Goal: Answer question/provide support

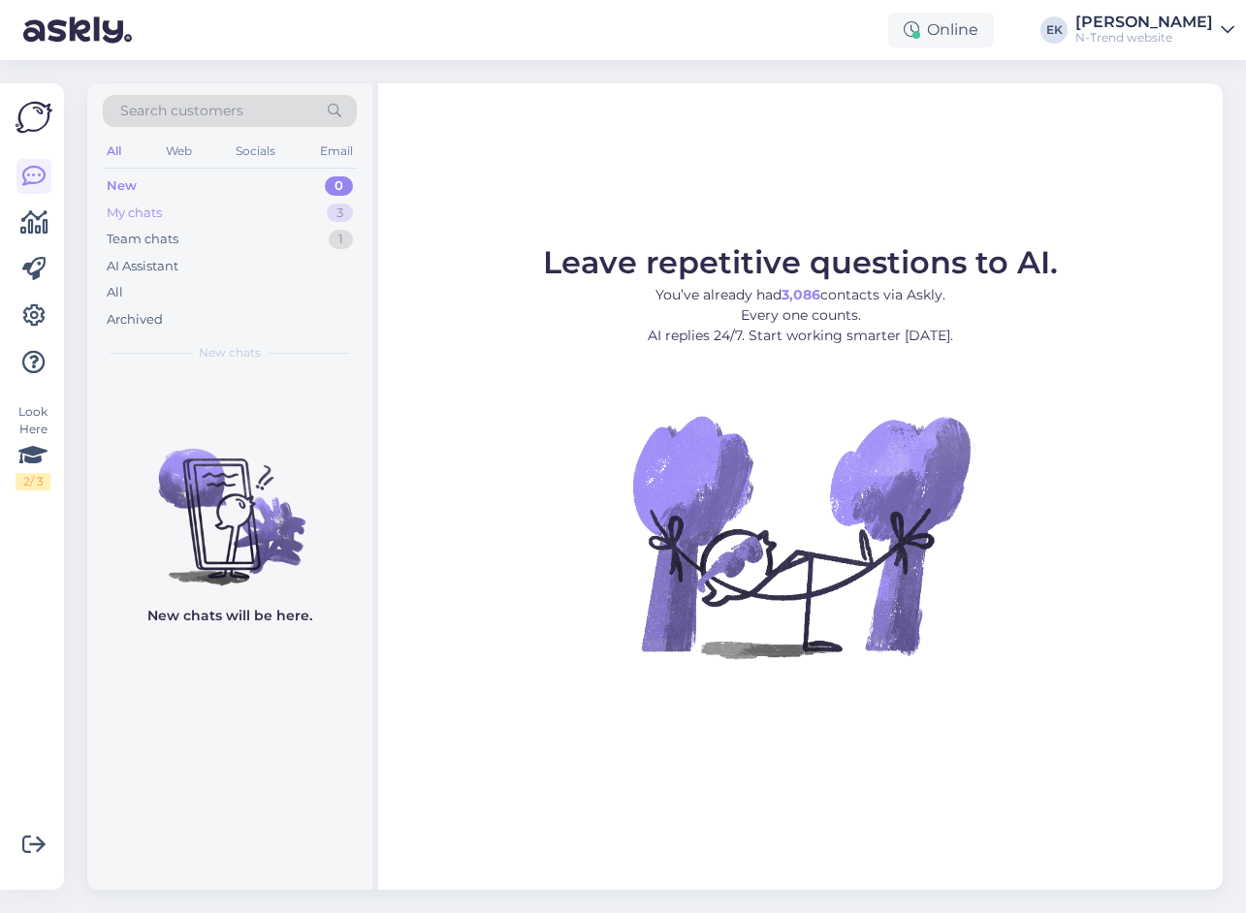
click at [144, 213] on div "My chats" at bounding box center [134, 213] width 55 height 19
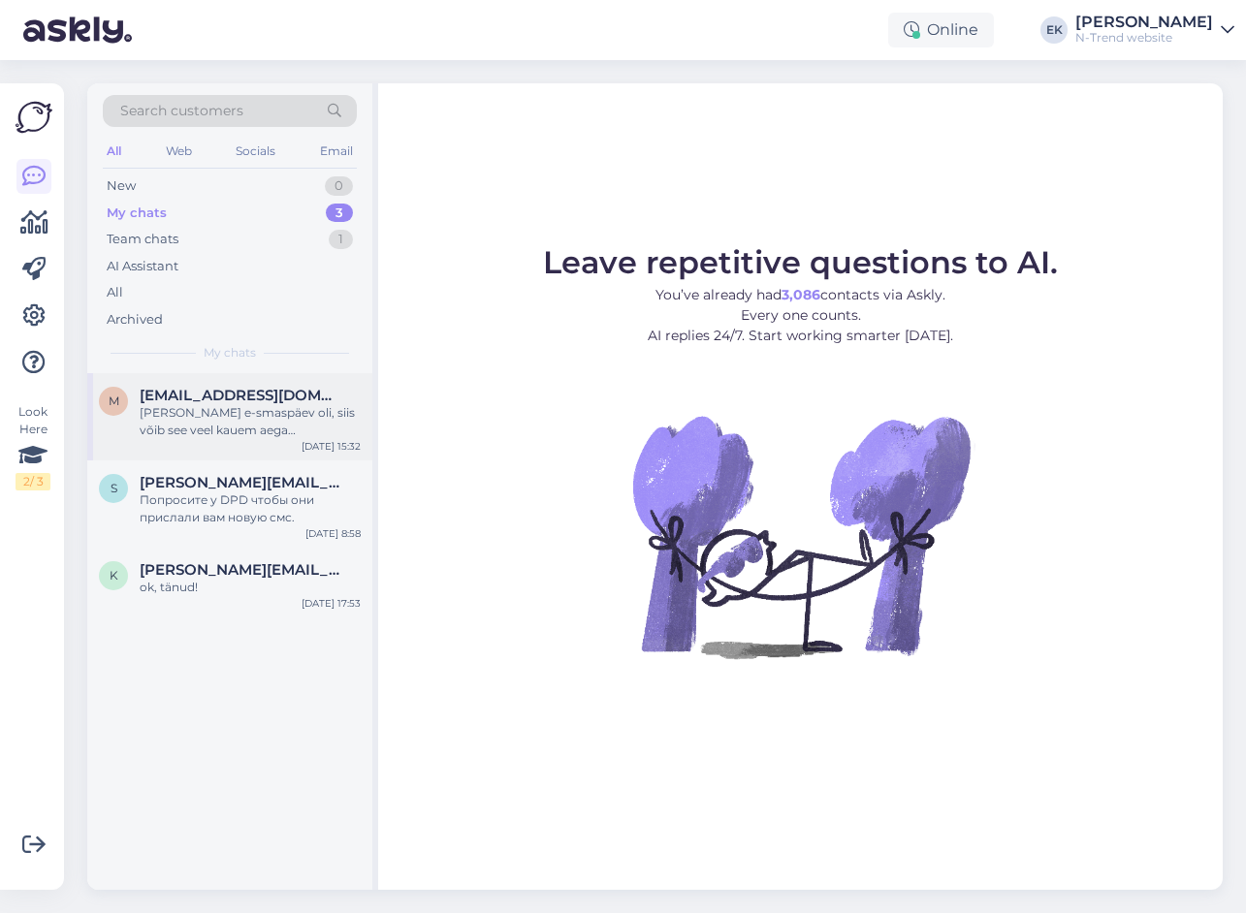
click at [237, 410] on div "[PERSON_NAME] e-smaspäev oli, siis võib see veel kauem aega [PERSON_NAME]. Kui …" at bounding box center [250, 421] width 221 height 35
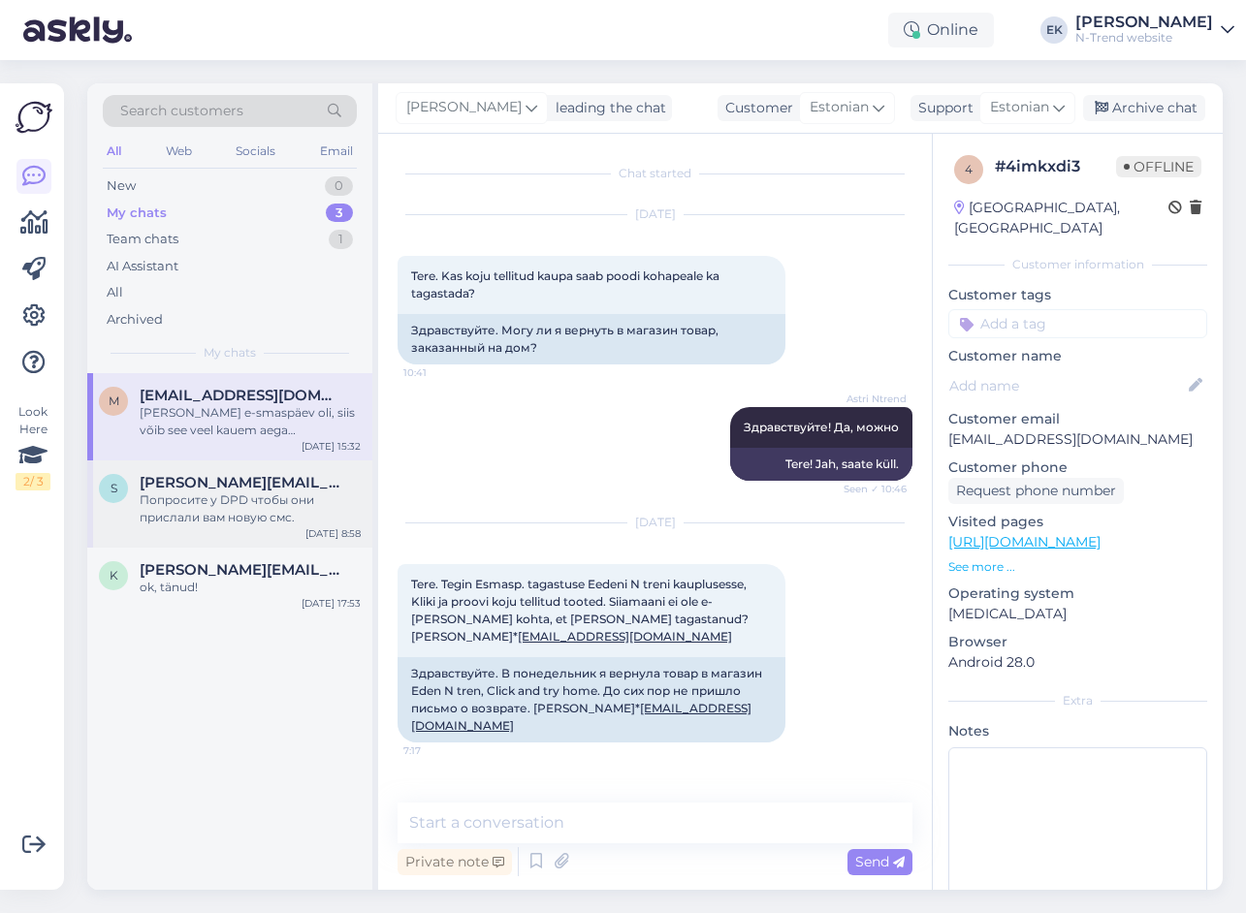
scroll to position [483, 0]
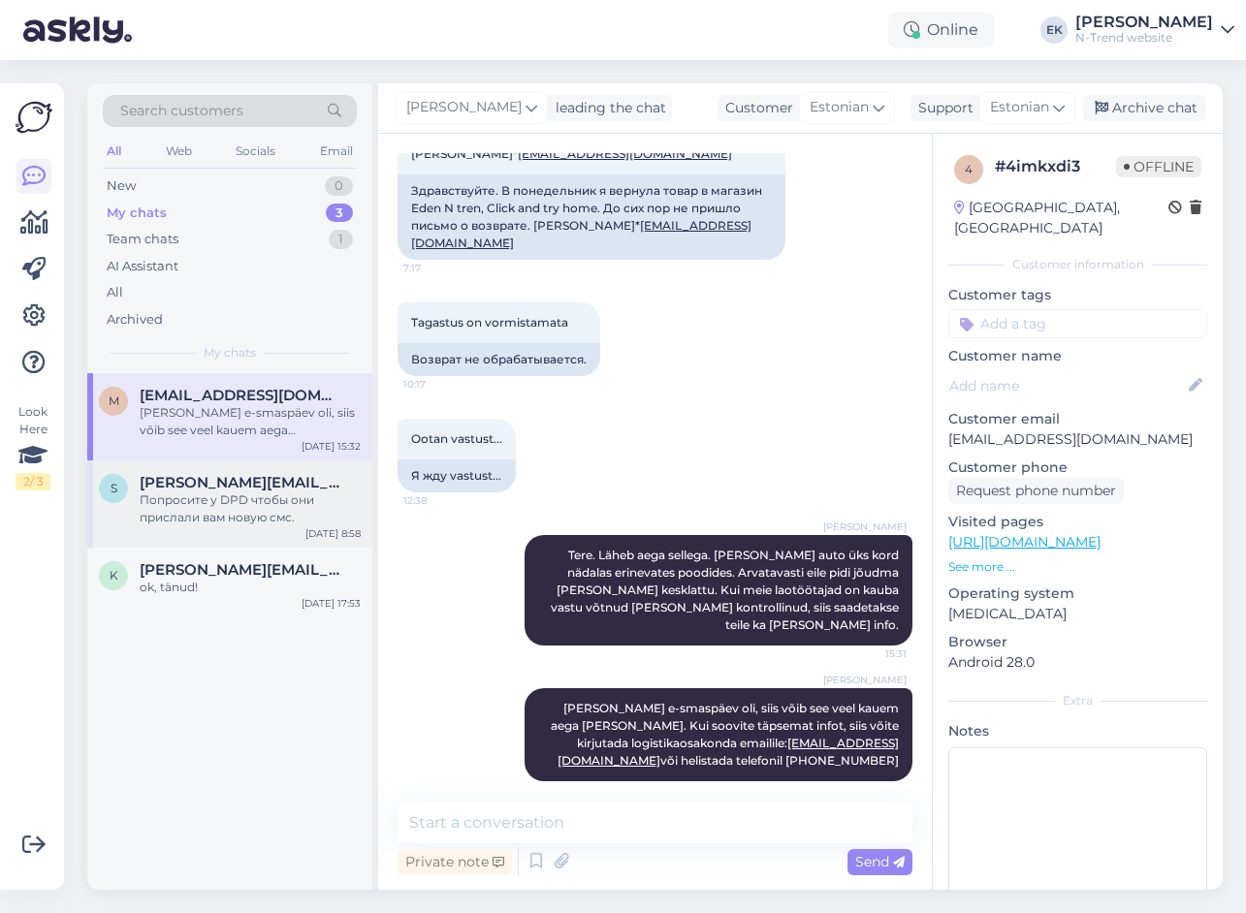
click at [242, 507] on div "Попросите у DPD чтобы они прислали вам новую смс." at bounding box center [250, 508] width 221 height 35
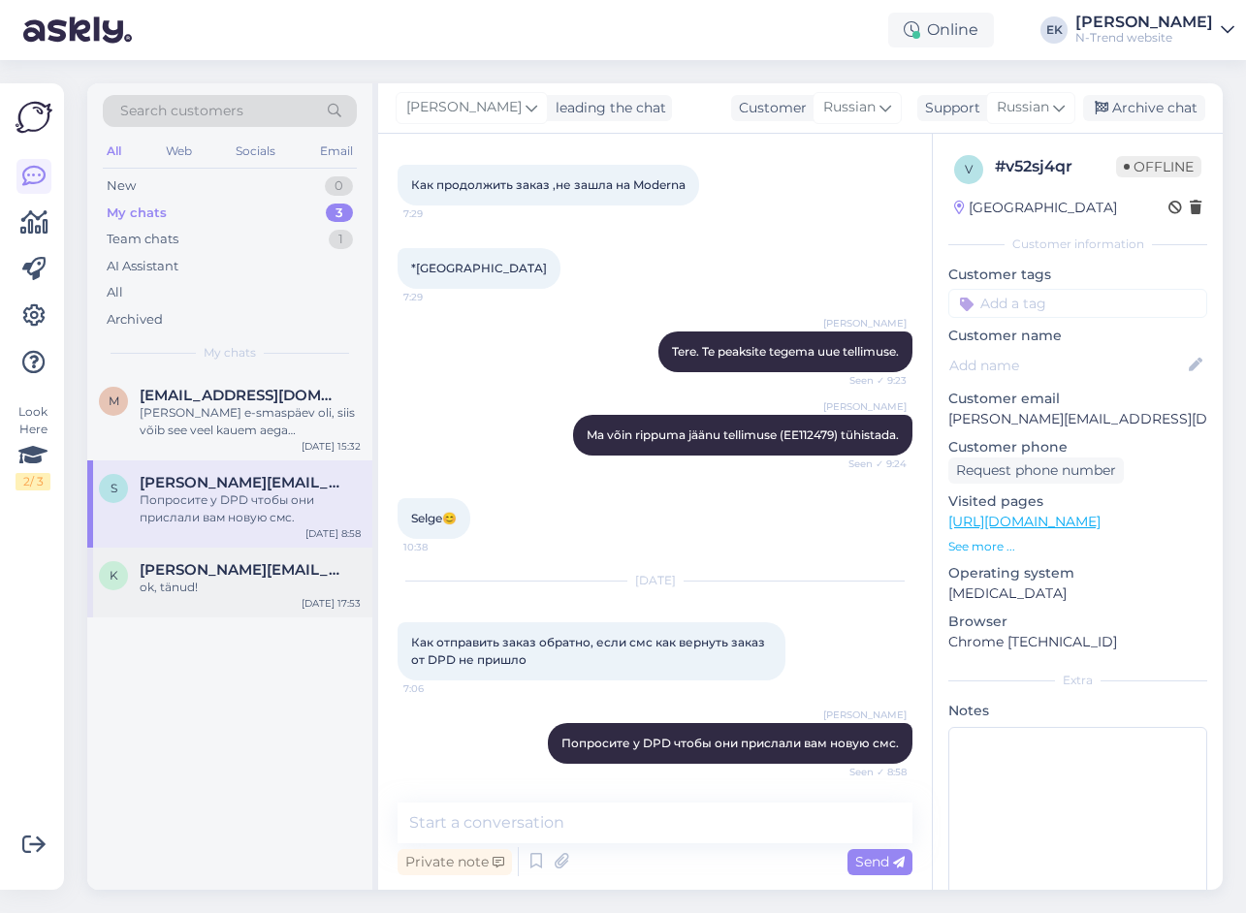
click at [252, 578] on span "[PERSON_NAME][EMAIL_ADDRESS][DOMAIN_NAME]" at bounding box center [241, 569] width 202 height 17
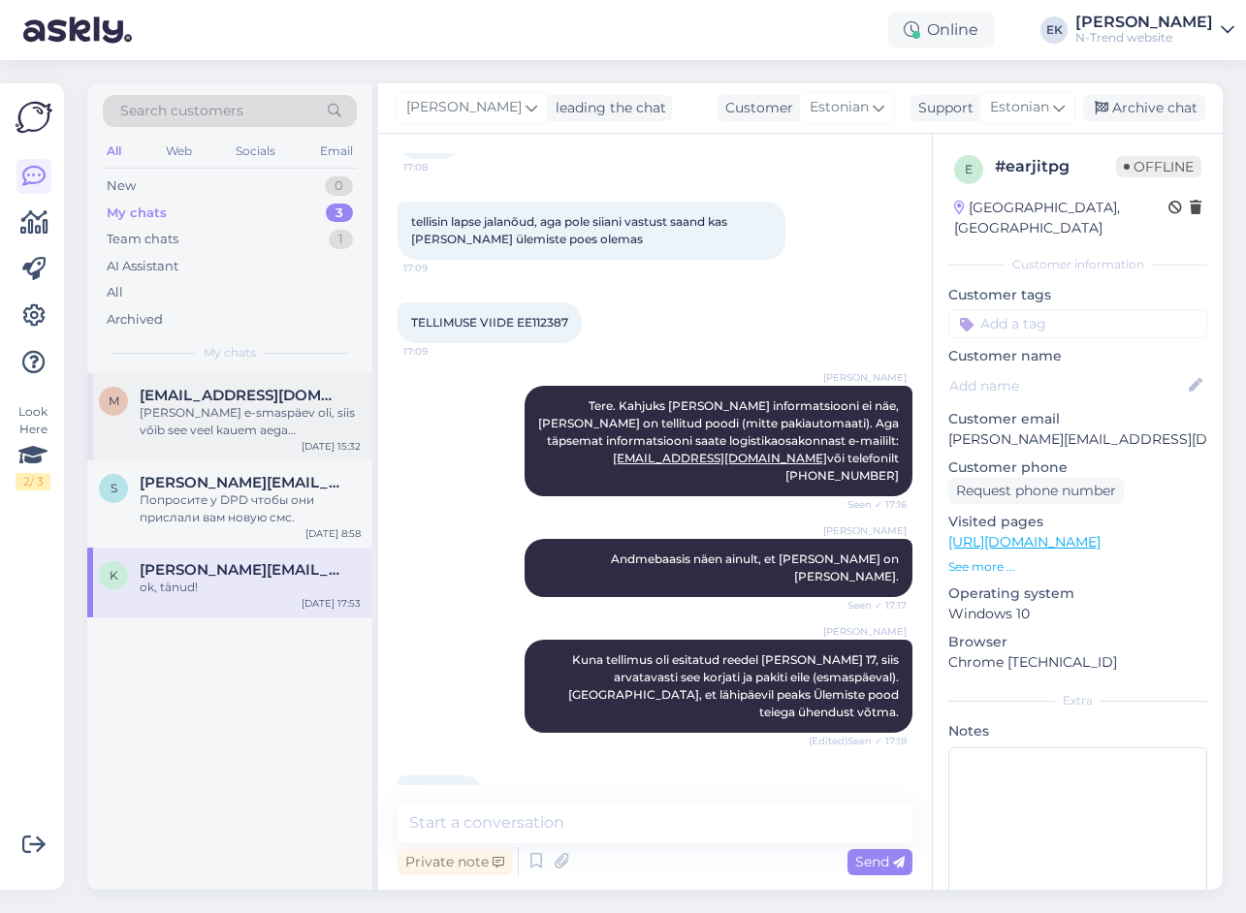
click at [234, 414] on div "[PERSON_NAME] e-smaspäev oli, siis võib see veel kauem aega [PERSON_NAME]. Kui …" at bounding box center [250, 421] width 221 height 35
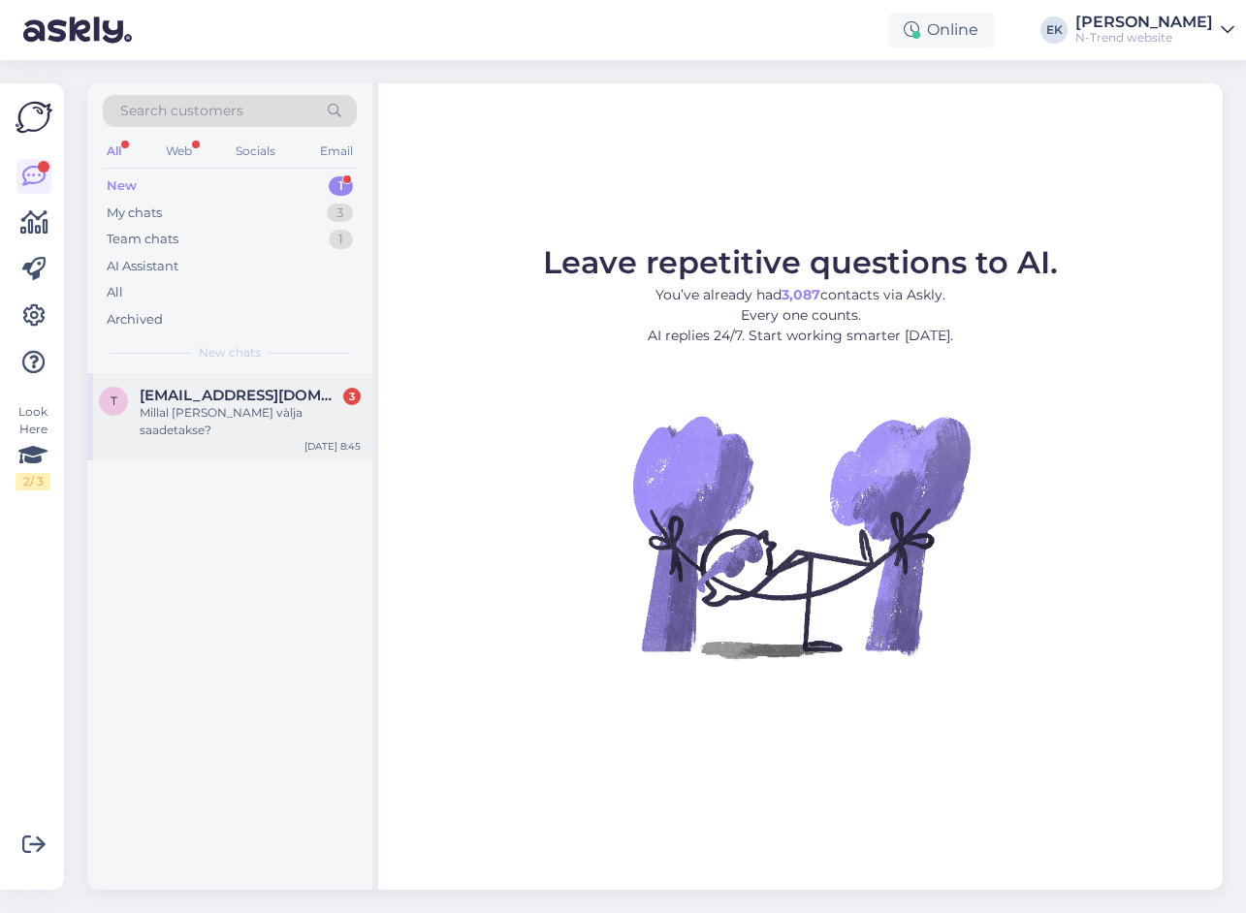
drag, startPoint x: 212, startPoint y: 400, endPoint x: 305, endPoint y: 419, distance: 94.9
click at [212, 400] on span "truudevi.paal@mail.ee" at bounding box center [241, 395] width 202 height 17
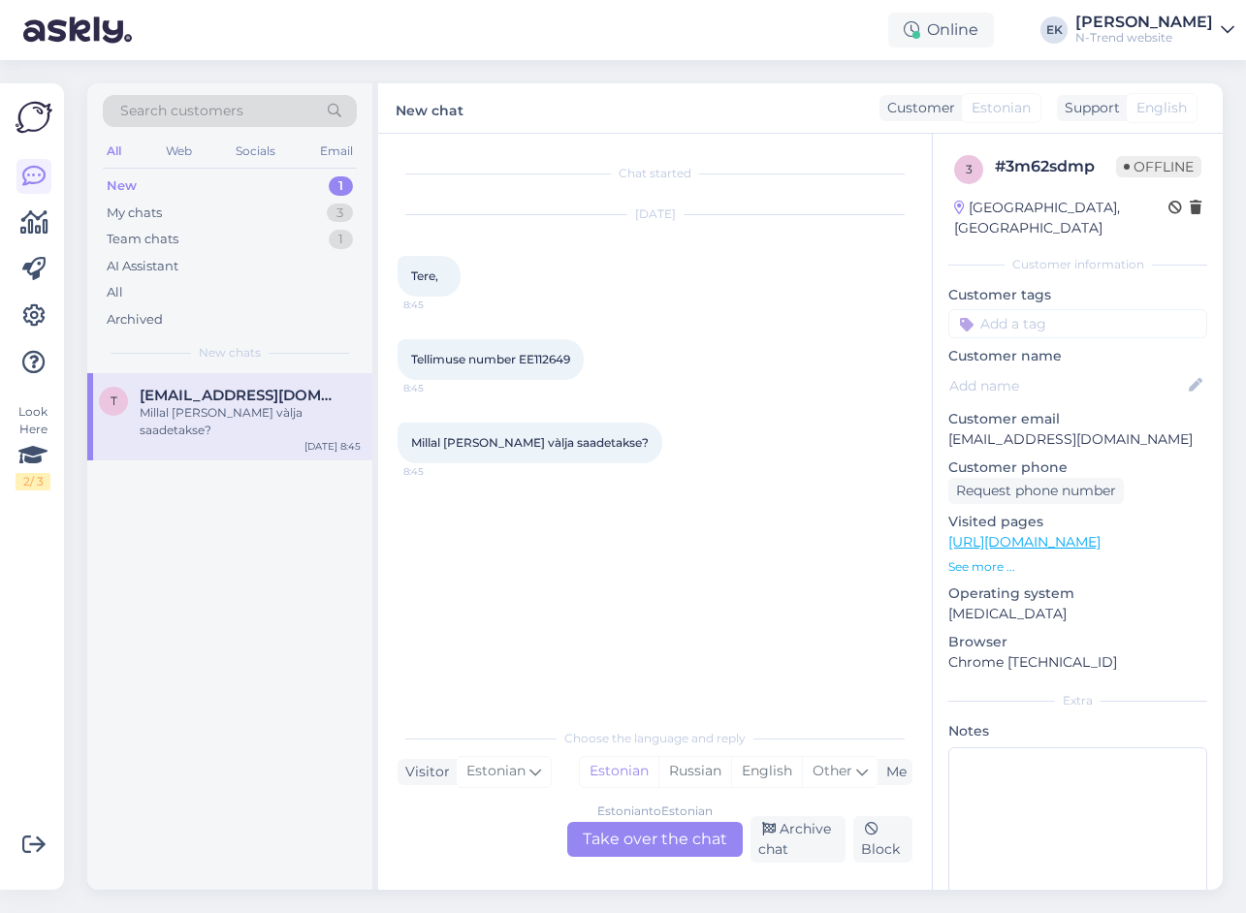
click at [545, 357] on span "Tellimuse number EE112649" at bounding box center [490, 359] width 159 height 15
copy div "EE112649 8:45"
click at [541, 356] on span "Tellimuse number EE112649" at bounding box center [490, 359] width 159 height 15
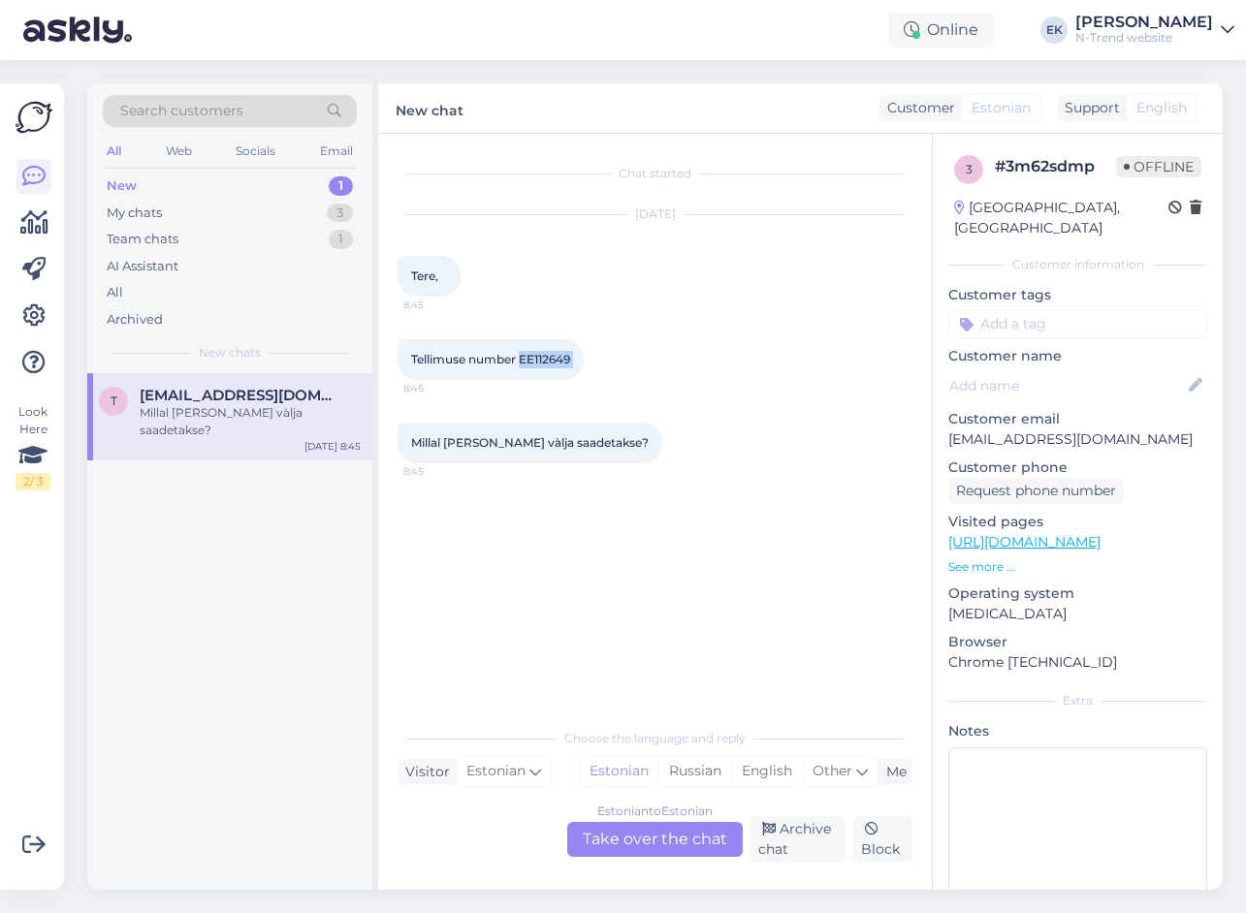
click at [541, 356] on span "Tellimuse number EE112649" at bounding box center [490, 359] width 159 height 15
copy div "EE112649 8:45"
click at [666, 839] on div "Estonian to Estonian Take over the chat" at bounding box center [654, 839] width 175 height 35
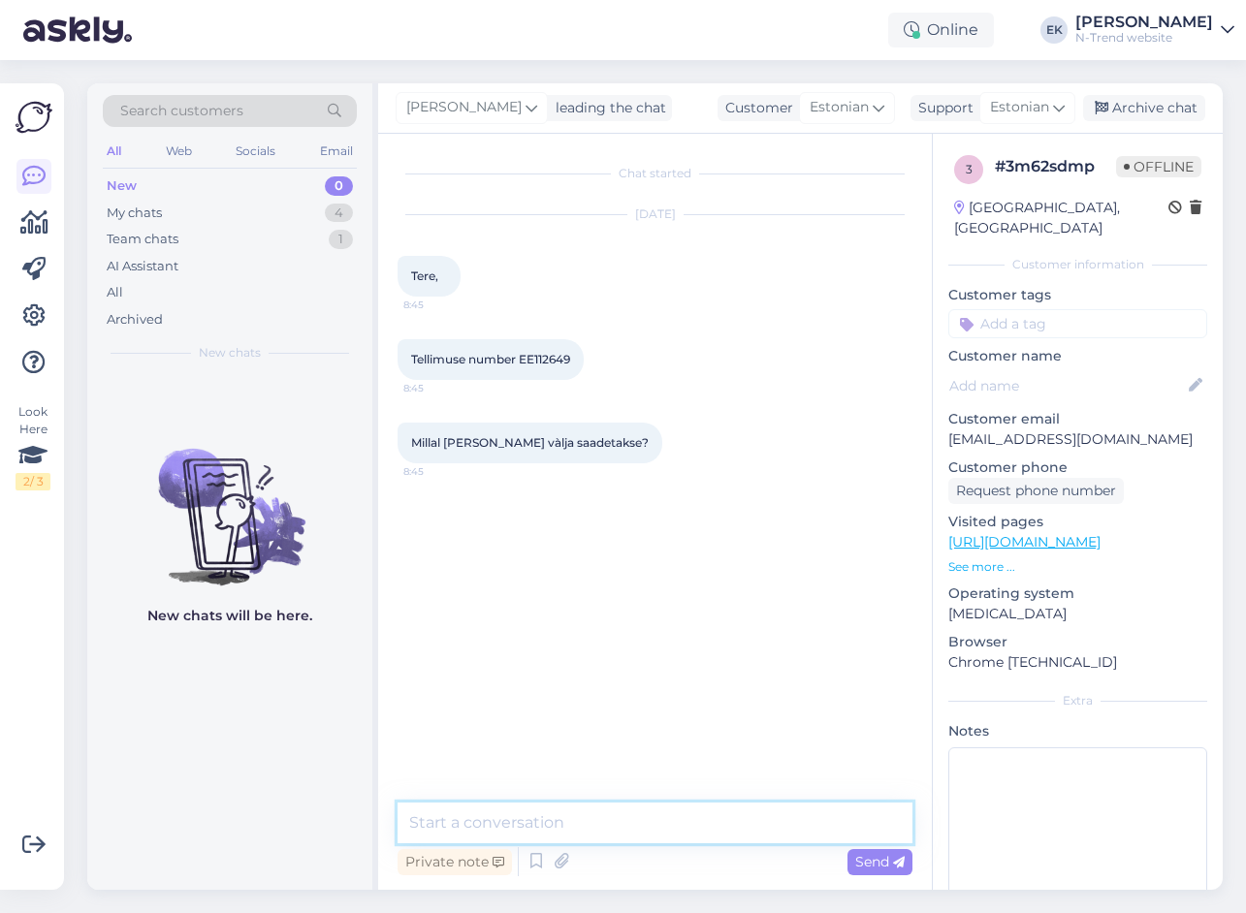
click at [627, 828] on textarea at bounding box center [654, 823] width 515 height 41
paste textarea "2. TARNEAEG 2.1. Tooted jõuavad Teie valitud pakiautomaati 1-2 tööpäeva jooksul…"
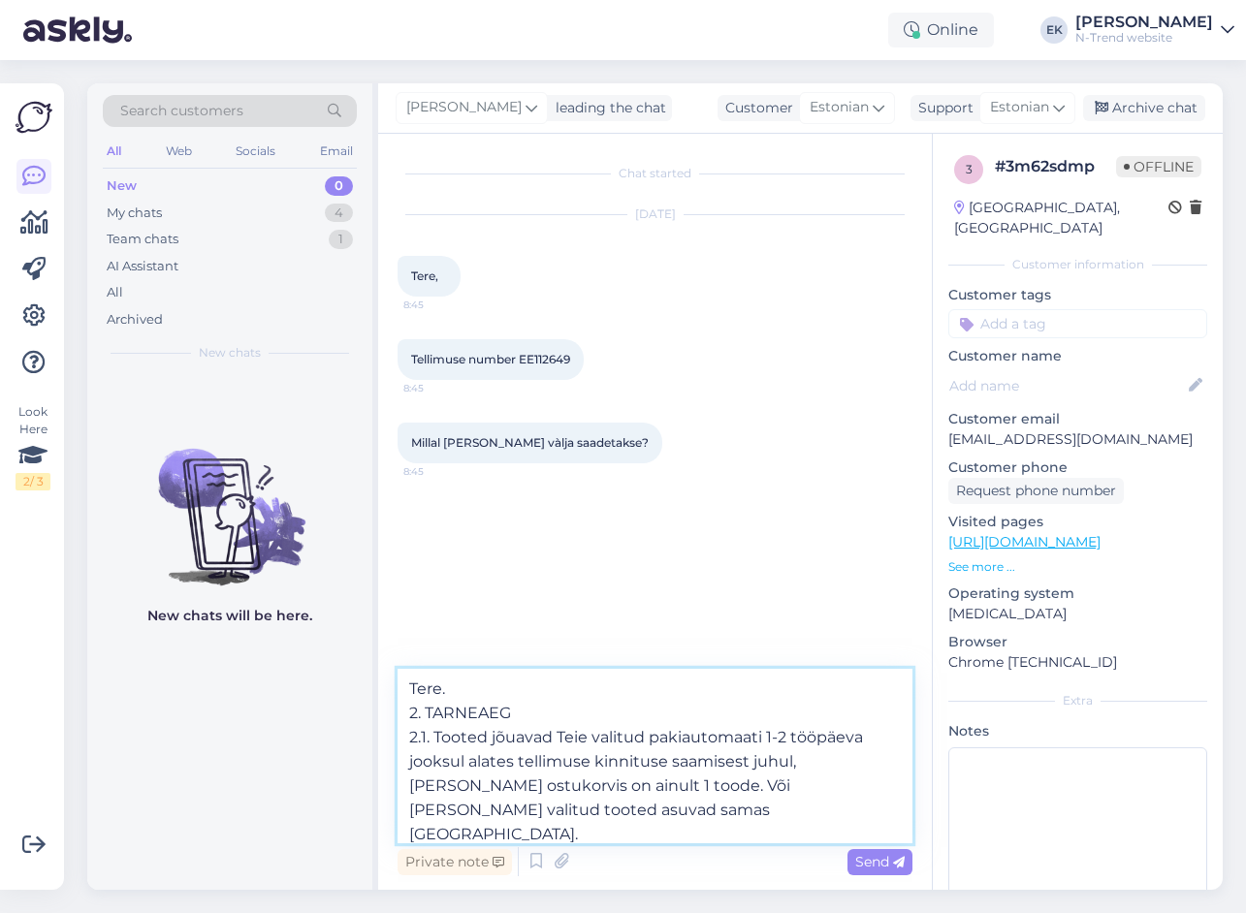
click at [480, 680] on textarea "Tere. 2. TARNEAEG 2.1. Tooted jõuavad Teie valitud pakiautomaati 1-2 tööpäeva j…" at bounding box center [654, 756] width 515 height 174
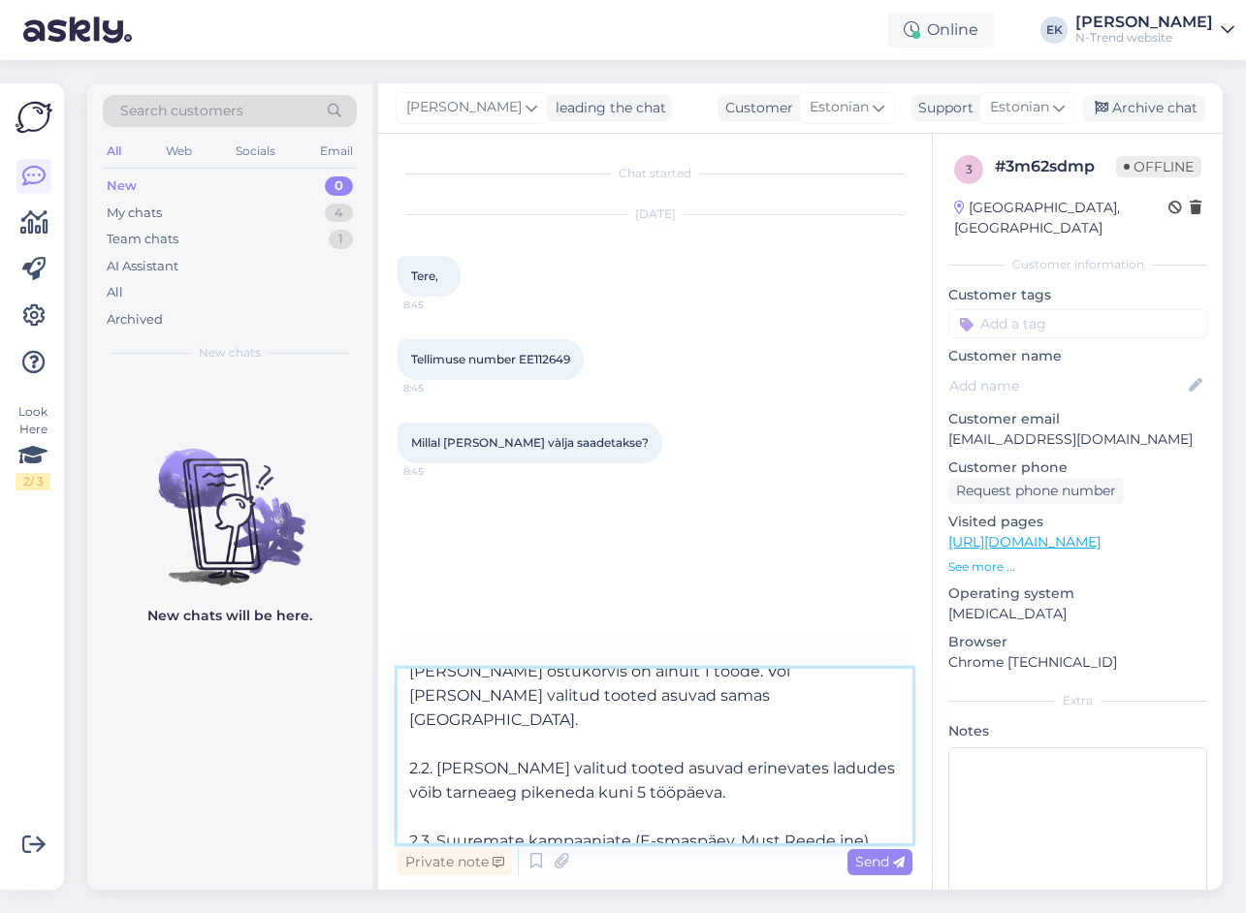
scroll to position [132, 0]
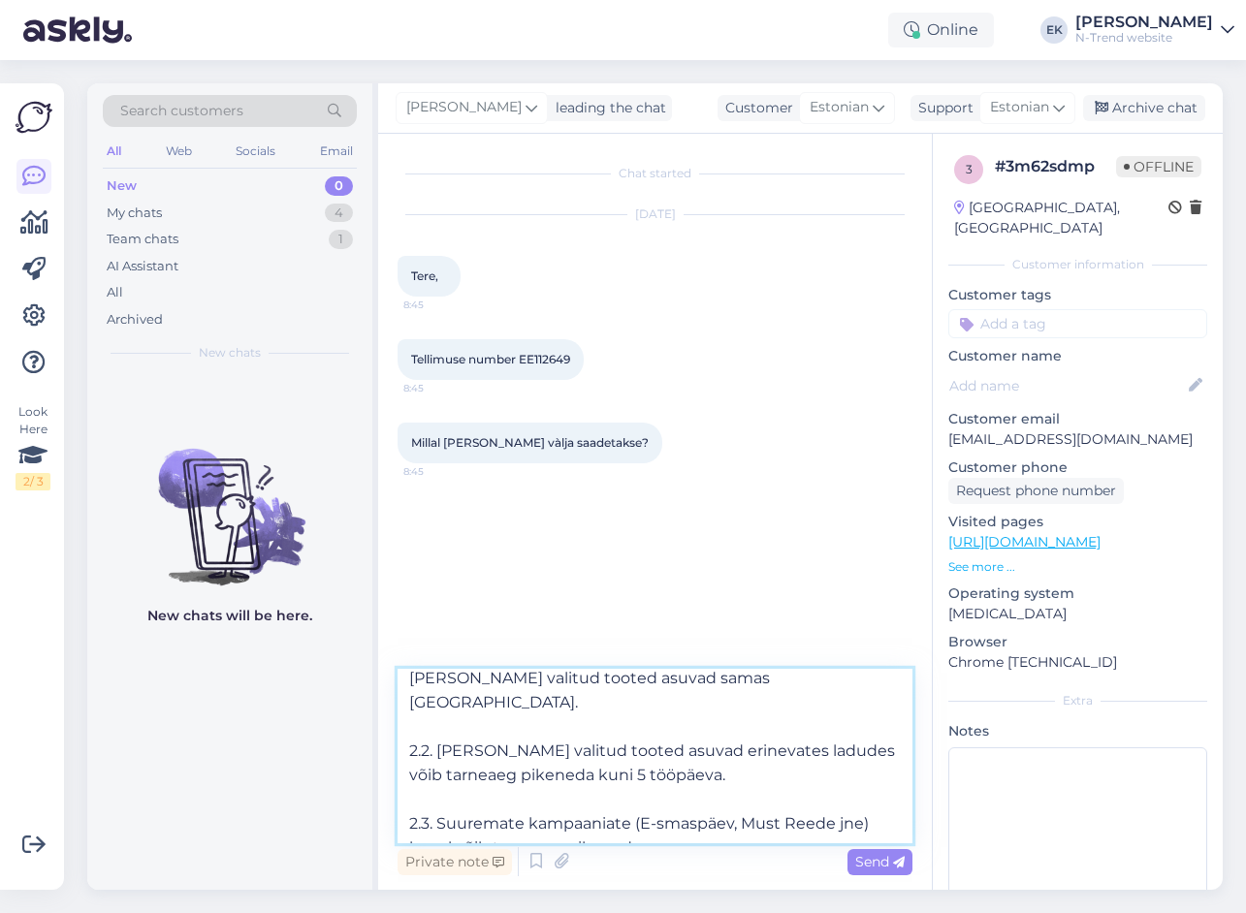
click at [658, 822] on textarea "Tere. 2. TARNEAEG 2.1. Tooted jõuavad Teie valitud pakiautomaati 1-2 tööpäeva j…" at bounding box center [654, 756] width 515 height 174
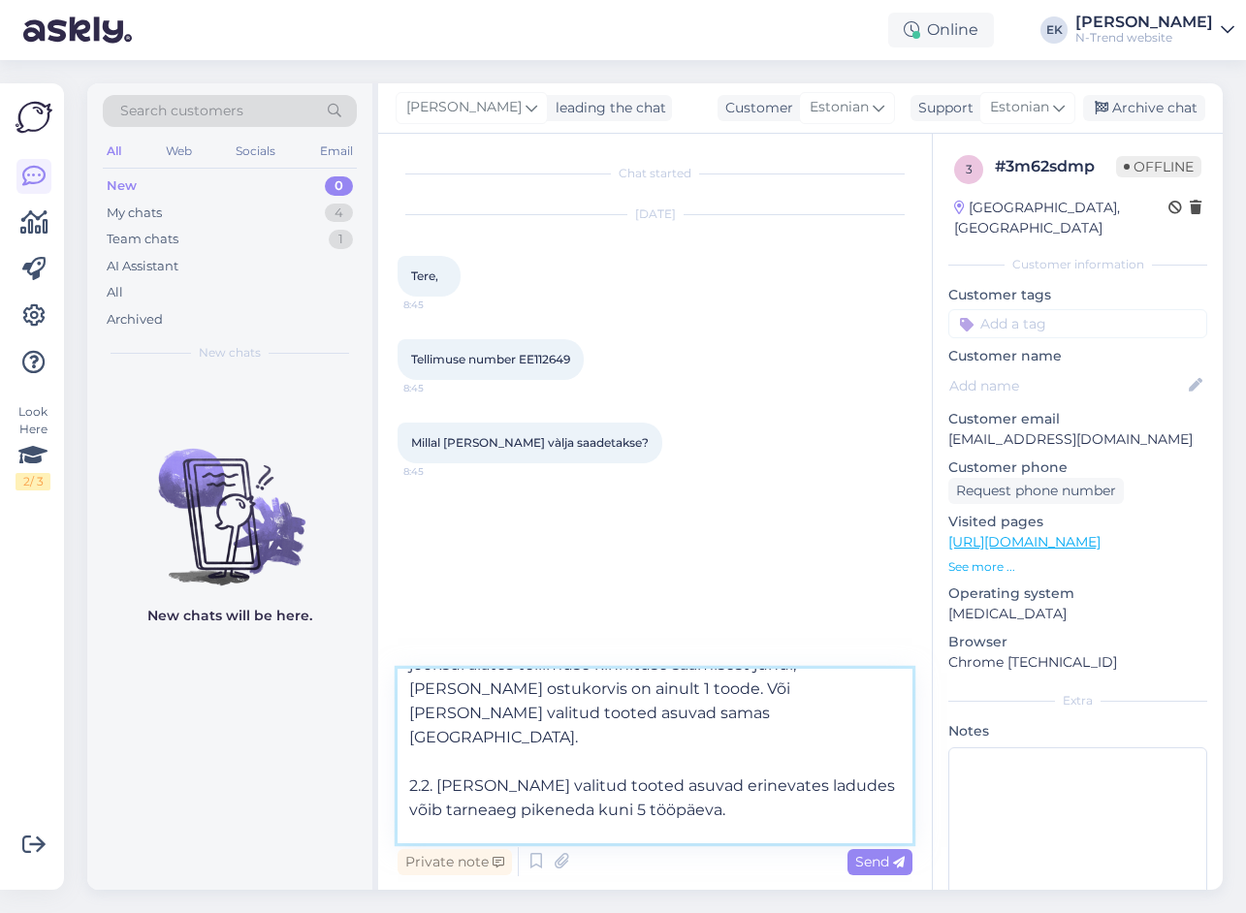
scroll to position [205, 0]
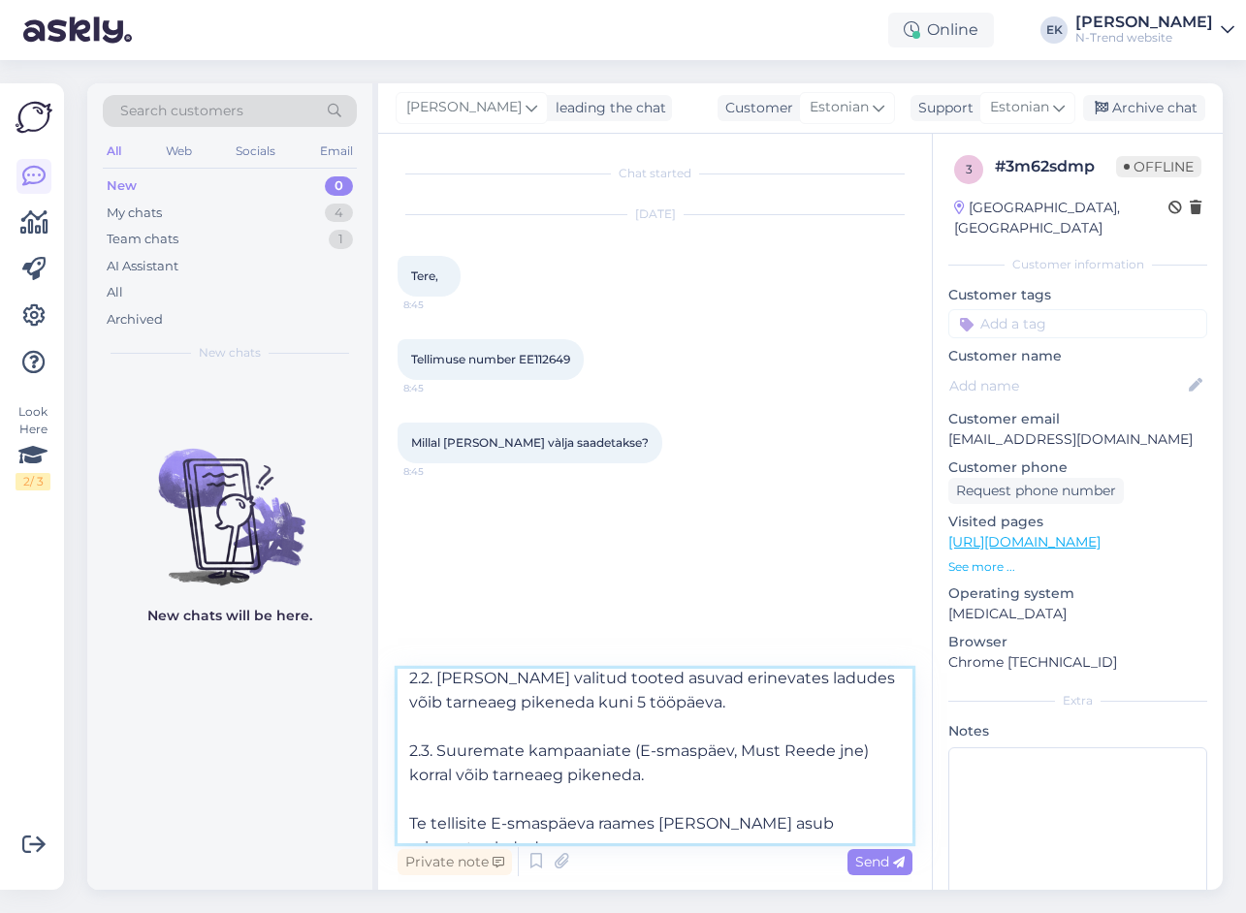
drag, startPoint x: 504, startPoint y: 824, endPoint x: 380, endPoint y: 797, distance: 127.0
click at [380, 797] on div "Chat started Sep 11 2025 Tere, 8:45 Tellimuse number EE112649 8:45 Millal kaup …" at bounding box center [655, 512] width 554 height 756
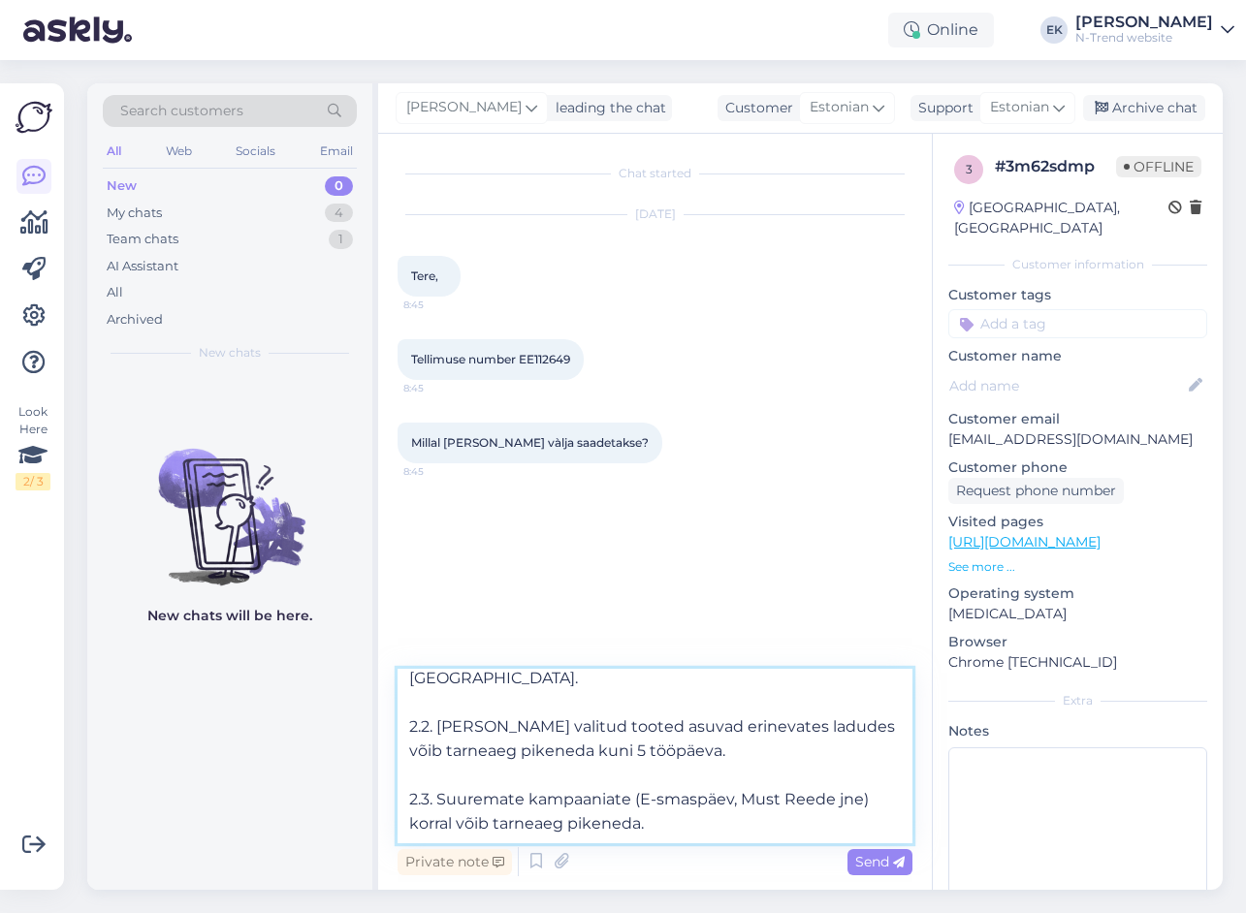
scroll to position [0, 0]
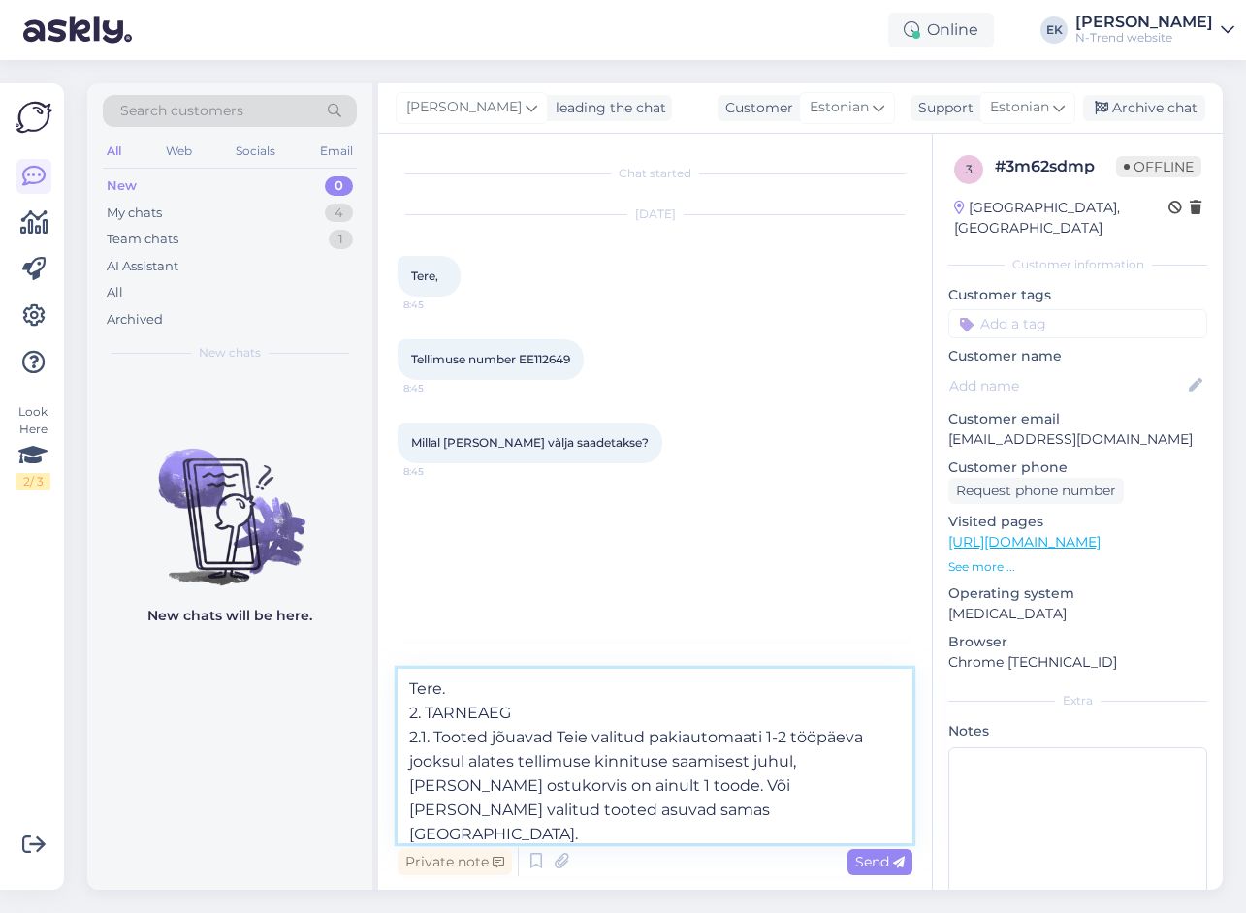
click at [476, 688] on textarea "Tere. 2. TARNEAEG 2.1. Tooted jõuavad Teie valitud pakiautomaati 1-2 tööpäeva j…" at bounding box center [654, 756] width 515 height 174
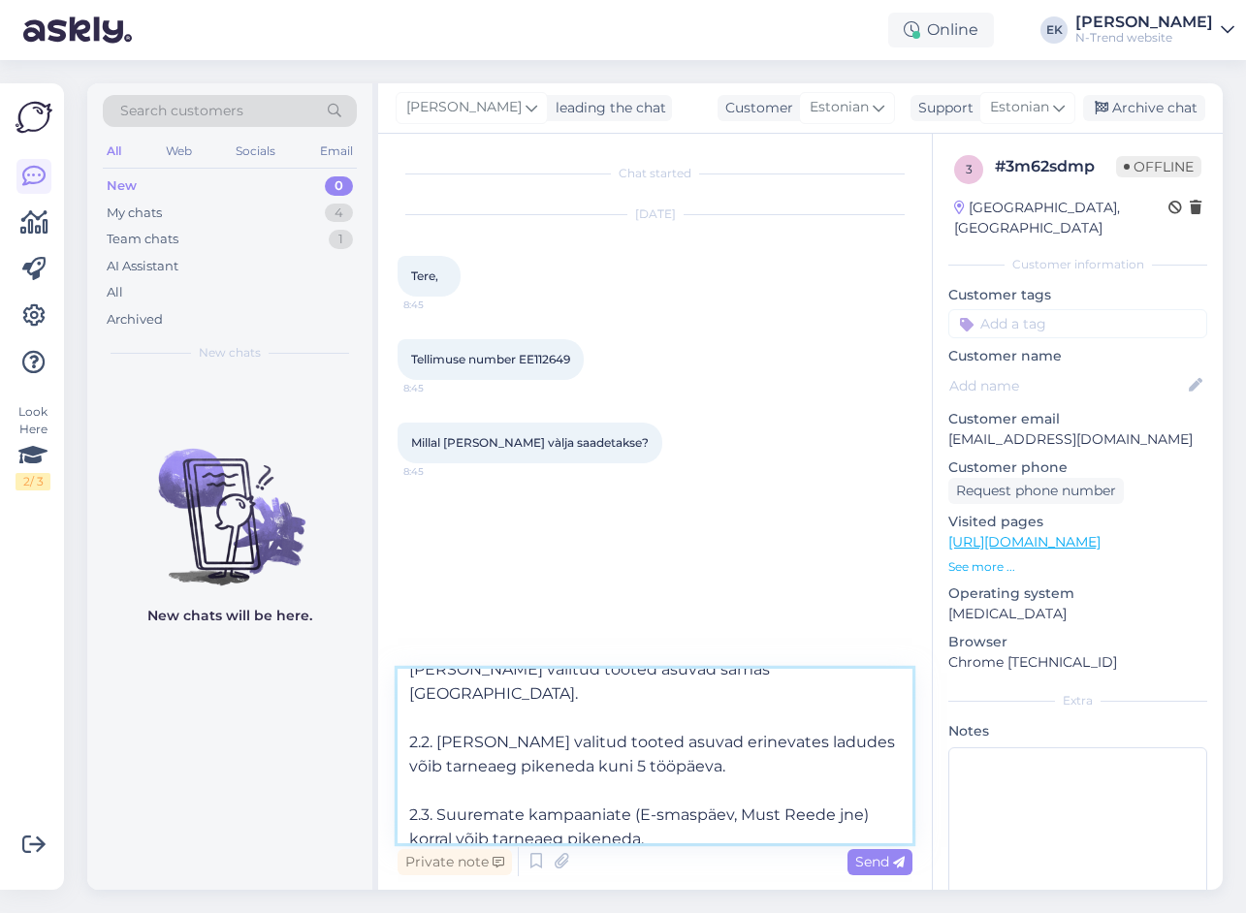
scroll to position [180, 0]
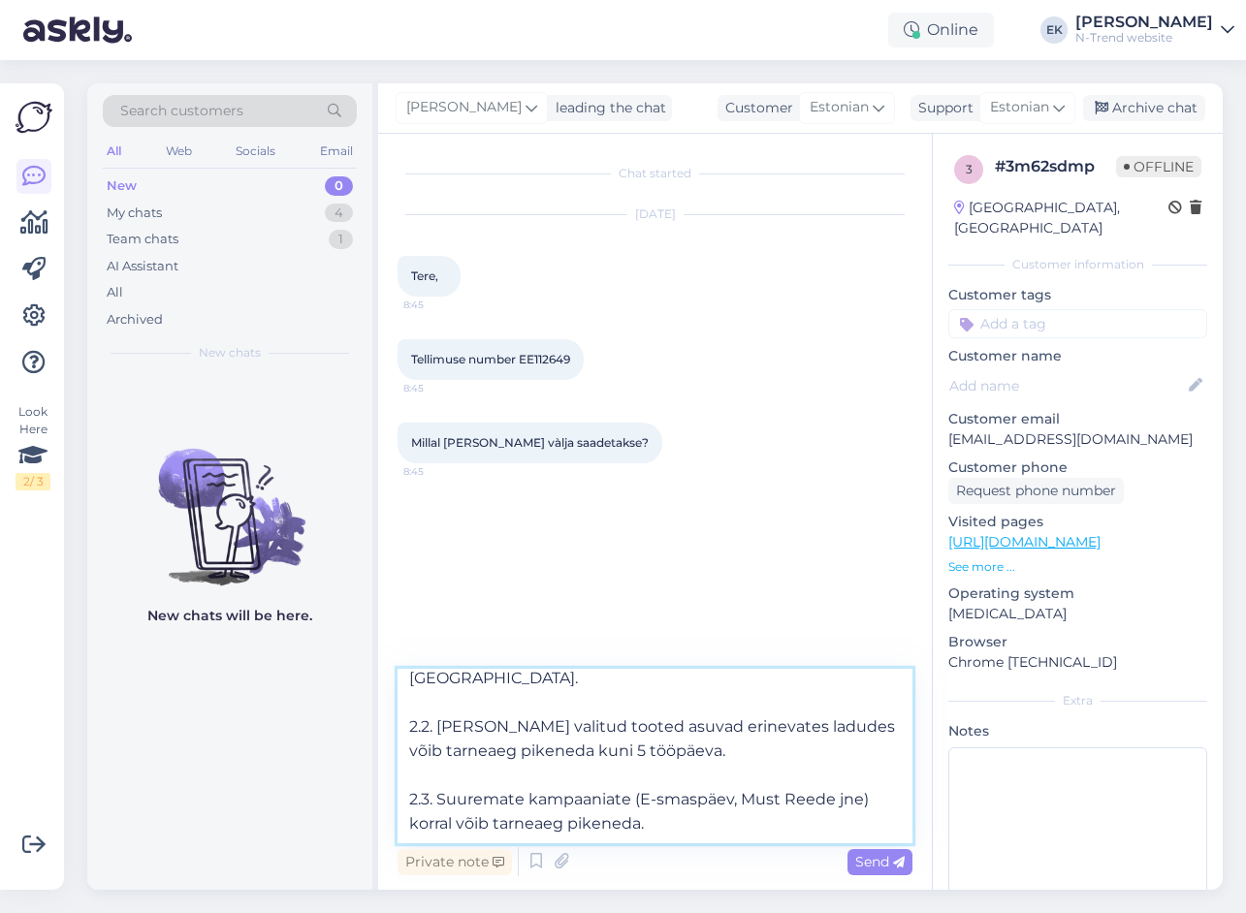
click at [475, 827] on textarea "Tere. 2. TARNEAEG 2.1. Tooted jõuavad Teie valitud pakiautomaati 1-2 tööpäeva j…" at bounding box center [654, 756] width 515 height 174
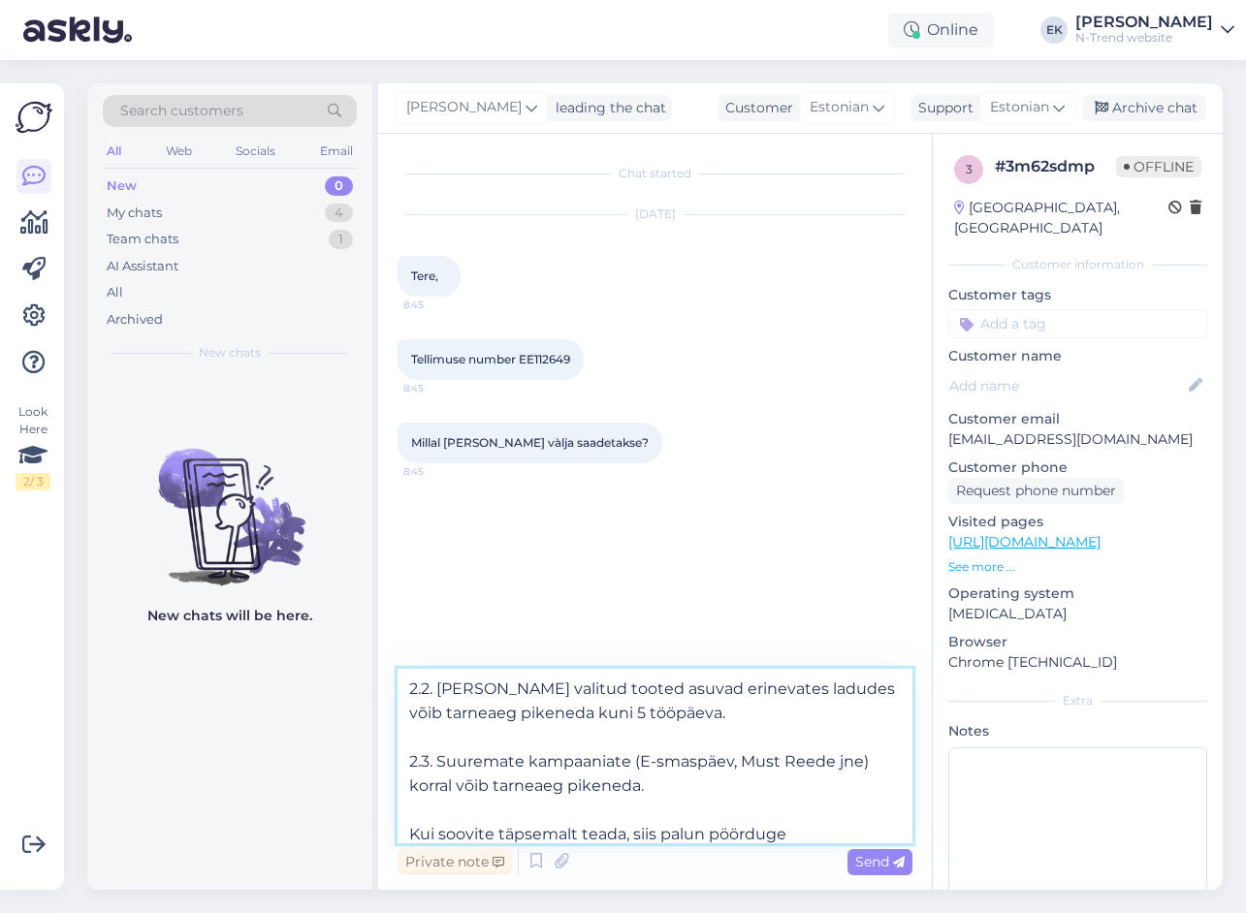
scroll to position [218, 0]
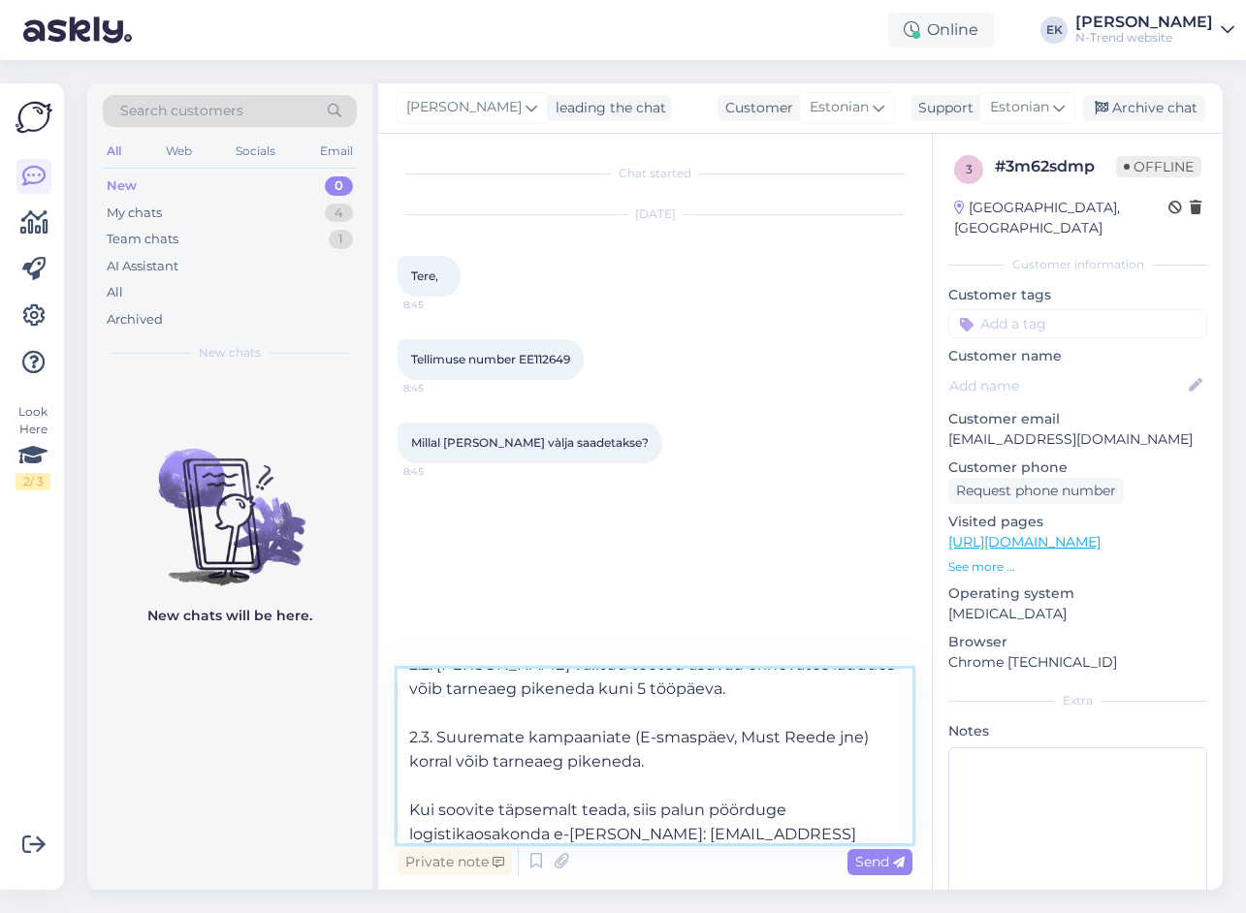
click at [589, 832] on textarea "Tere. 2. TARNEAEG 2.1. Tooted jõuavad Teie valitud pakiautomaati 1-2 tööpäeva j…" at bounding box center [654, 756] width 515 height 174
paste textarea "+372 32 95 083"
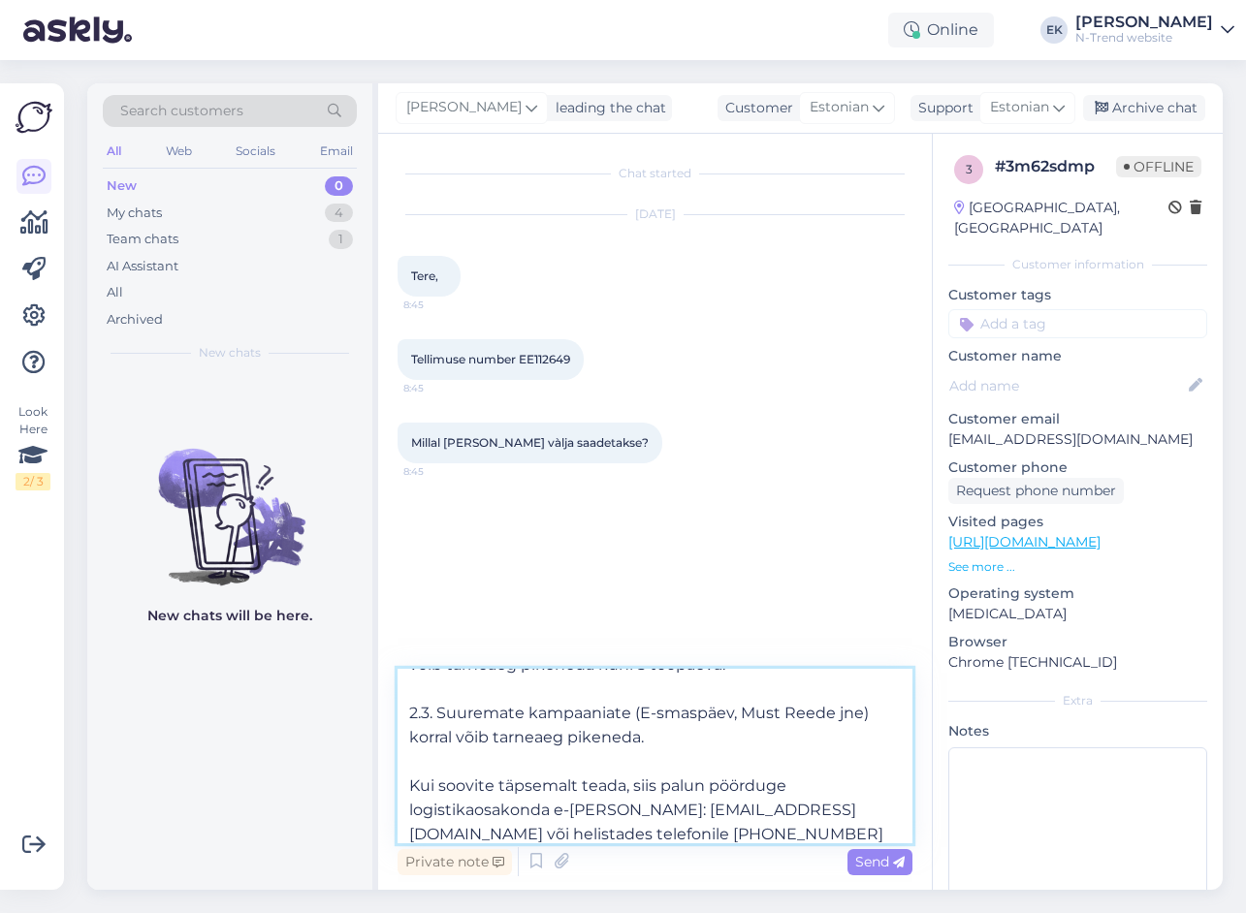
click at [714, 833] on textarea "Tere. 2. TARNEAEG 2.1. Tooted jõuavad Teie valitud pakiautomaati 1-2 tööpäeva j…" at bounding box center [654, 756] width 515 height 174
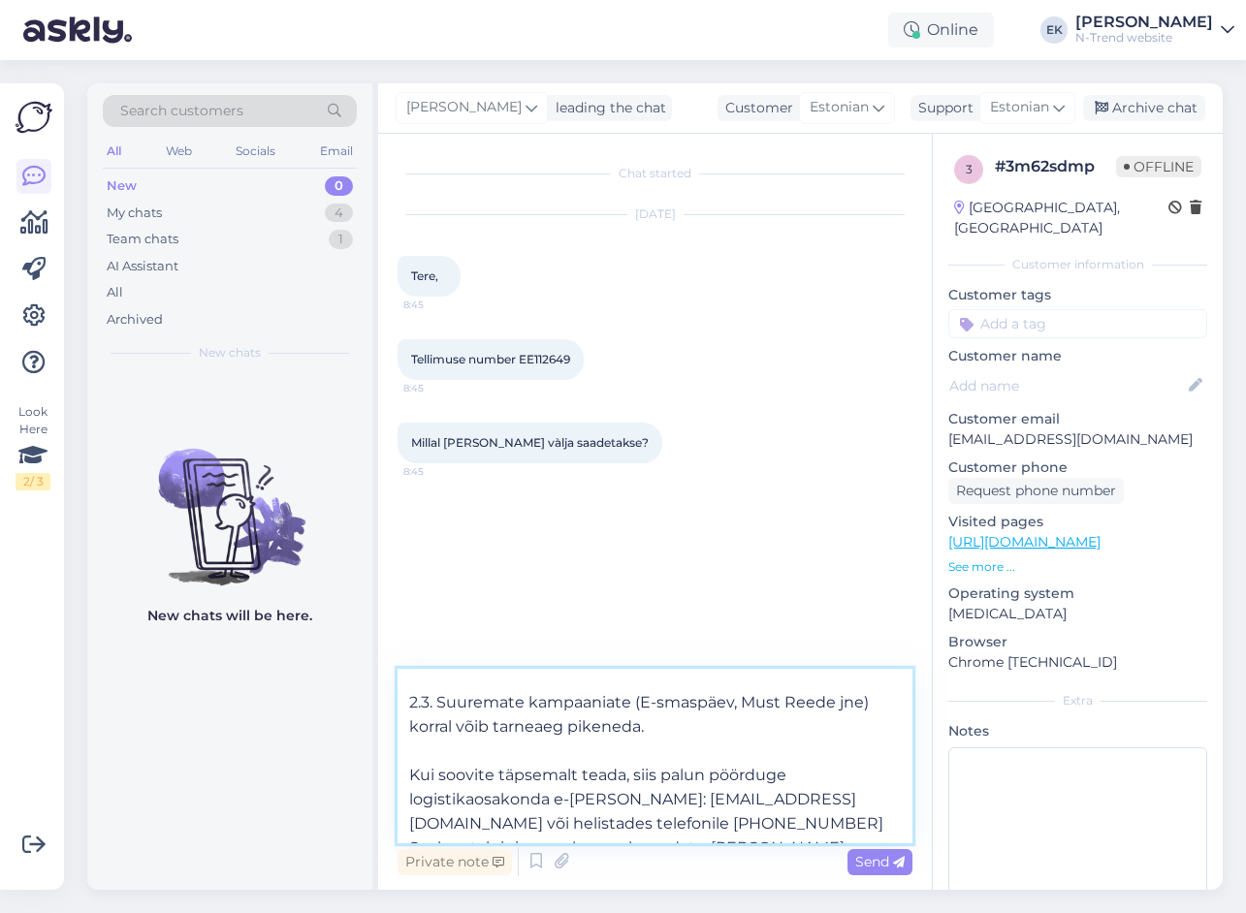
scroll to position [267, 0]
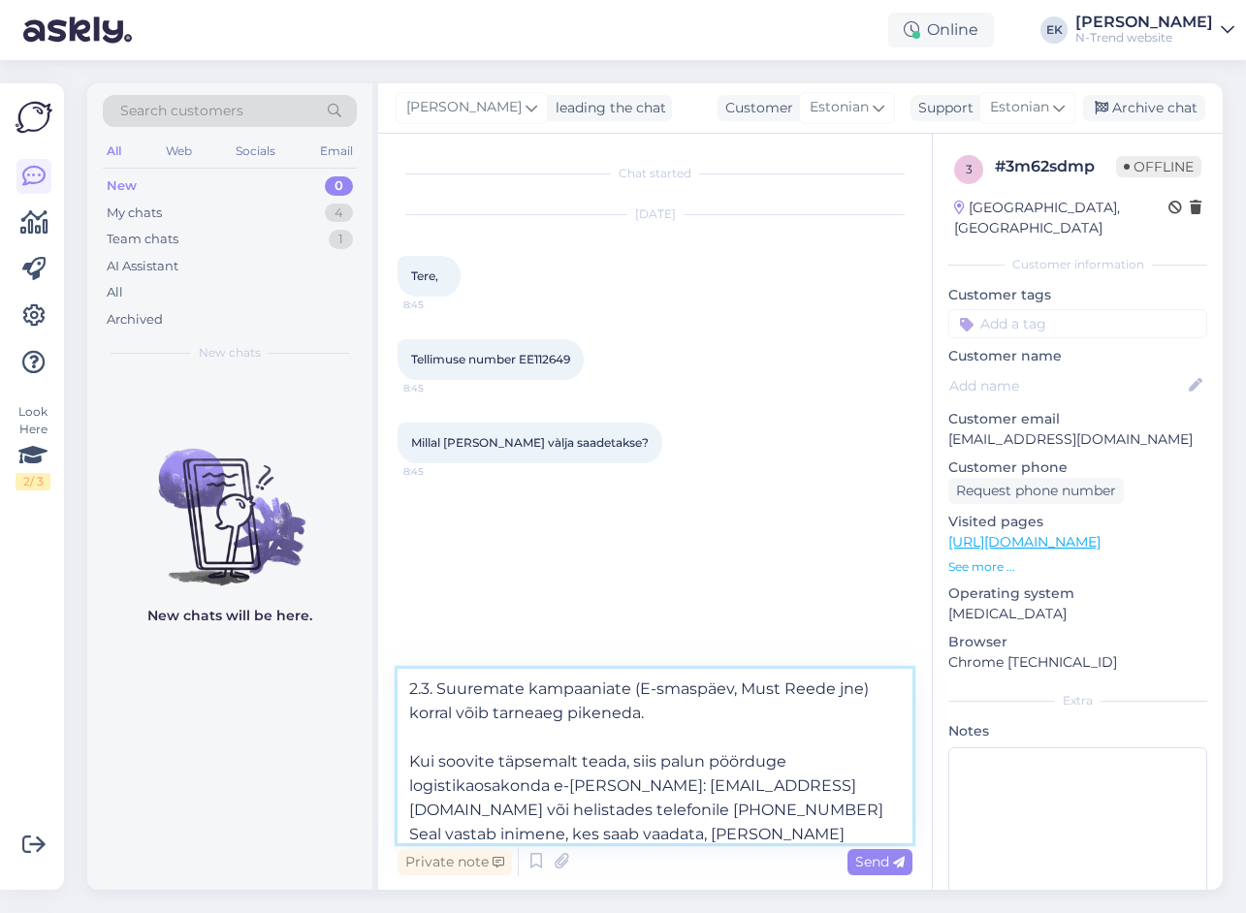
type textarea "Tere. 2. TARNEAEG 2.1. Tooted jõuavad Teie valitud pakiautomaati 1-2 tööpäeva j…"
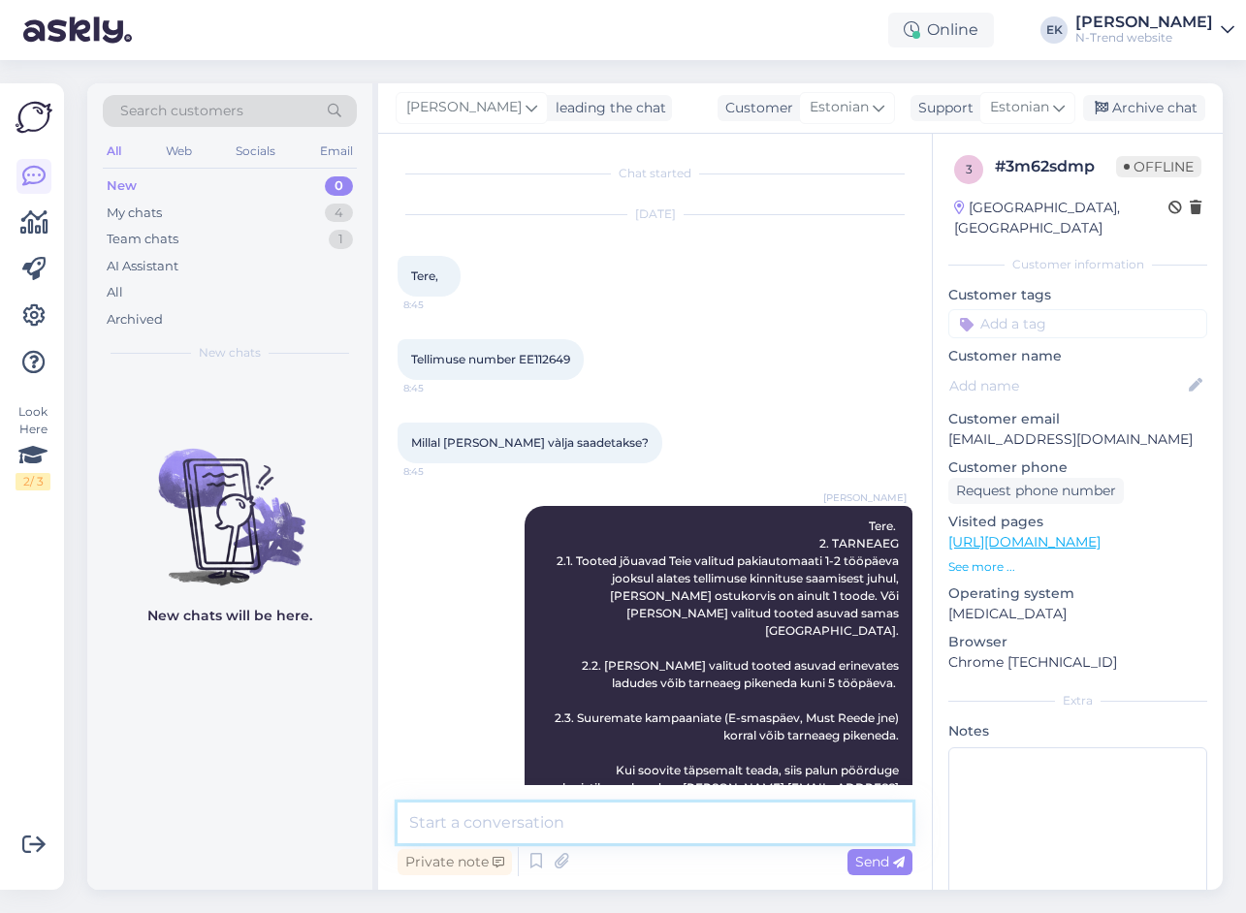
scroll to position [79, 0]
